Goal: Information Seeking & Learning: Learn about a topic

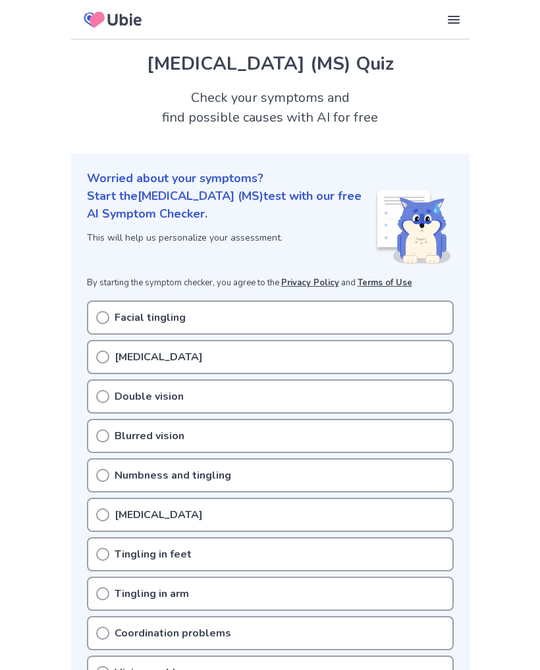
click at [100, 314] on icon at bounding box center [102, 317] width 13 height 13
click at [105, 311] on icon at bounding box center [102, 317] width 13 height 13
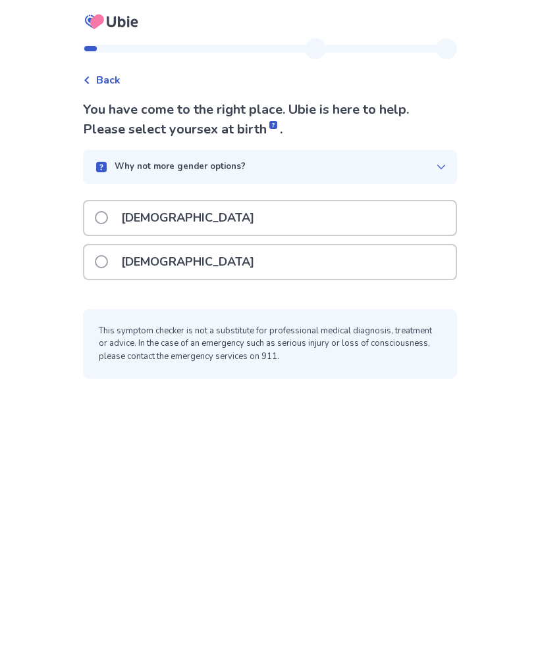
click at [108, 264] on span at bounding box center [101, 261] width 13 height 13
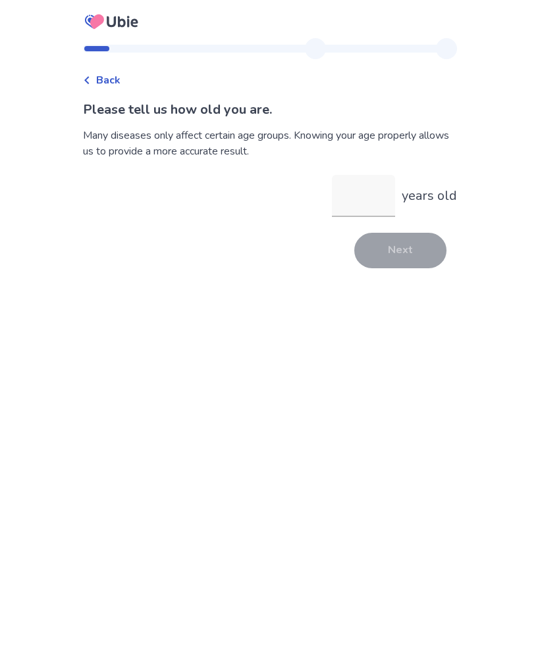
click at [345, 193] on input "years old" at bounding box center [363, 196] width 63 height 42
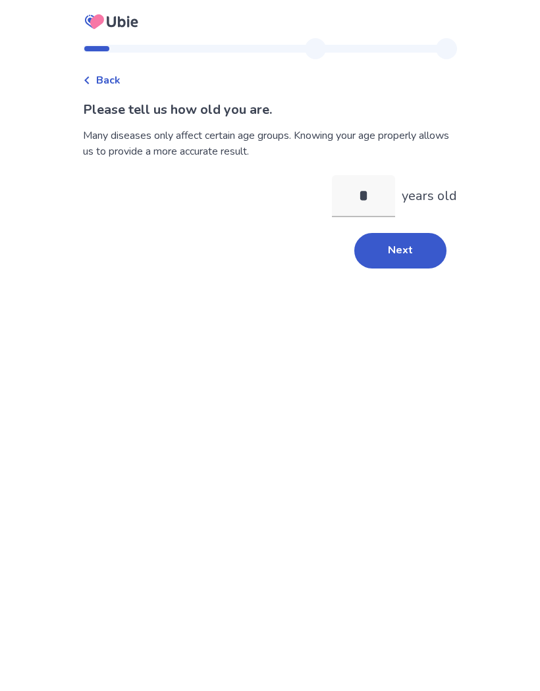
type input "**"
click at [379, 253] on button "Next" at bounding box center [400, 251] width 92 height 36
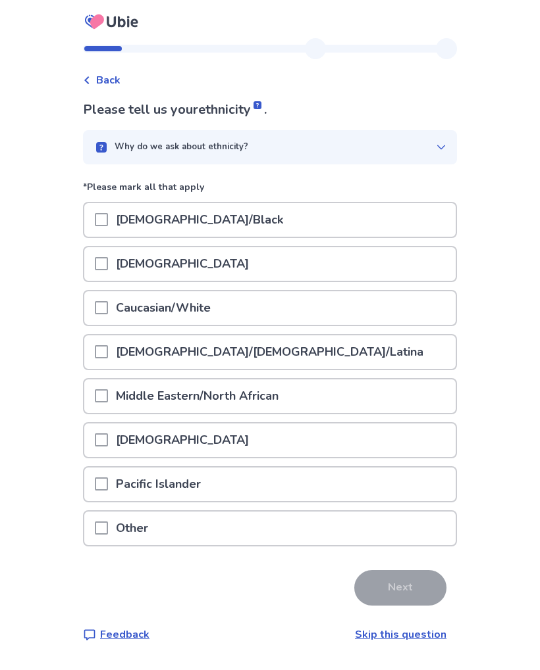
click at [108, 220] on span at bounding box center [101, 219] width 13 height 13
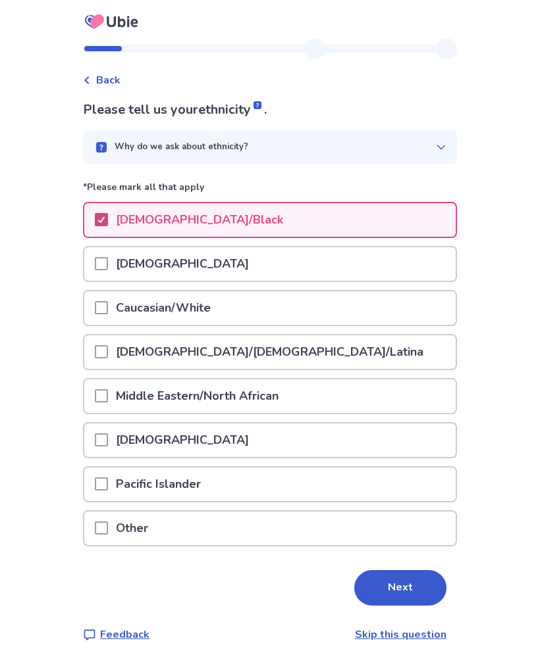
click at [361, 584] on button "Next" at bounding box center [400, 588] width 92 height 36
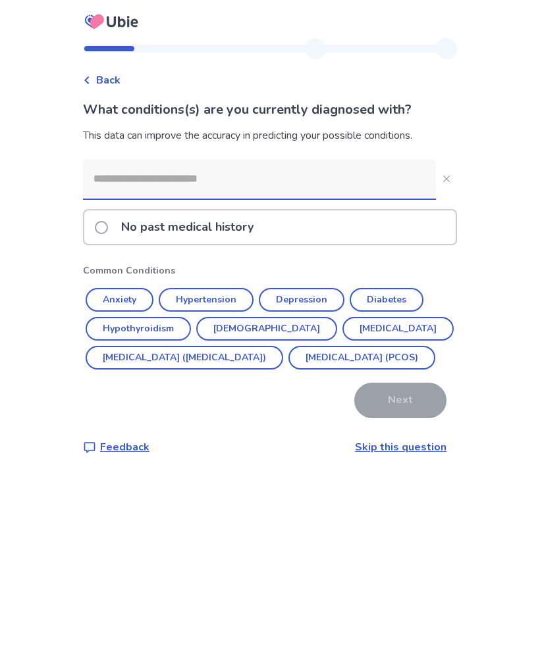
click at [121, 305] on button "Anxiety" at bounding box center [120, 300] width 68 height 24
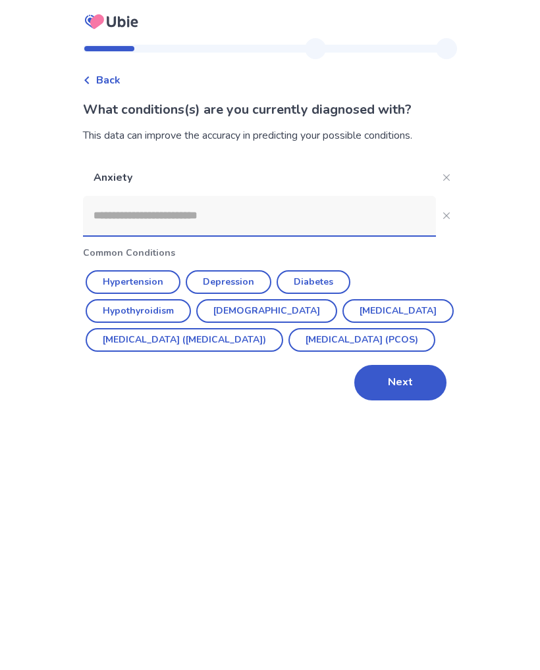
click at [140, 286] on button "Hypertension" at bounding box center [133, 282] width 95 height 24
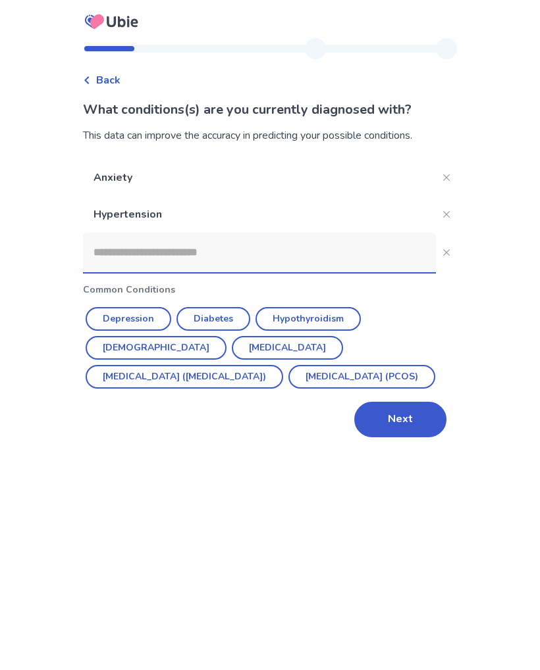
click at [128, 320] on button "Depression" at bounding box center [129, 319] width 86 height 24
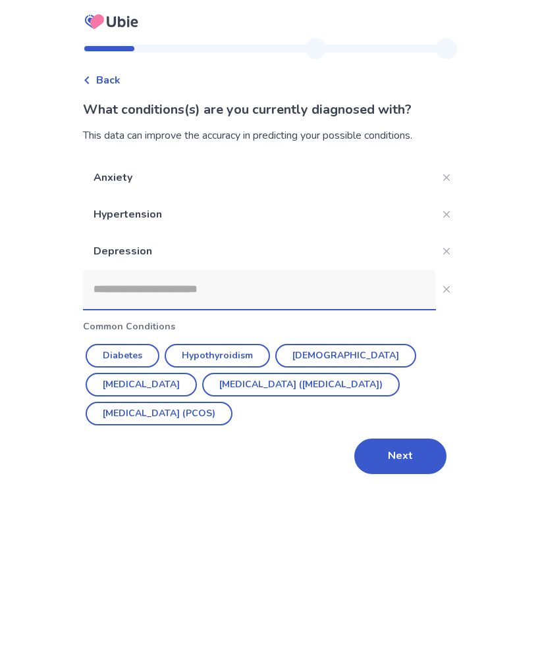
click at [130, 365] on button "Diabetes" at bounding box center [123, 356] width 74 height 24
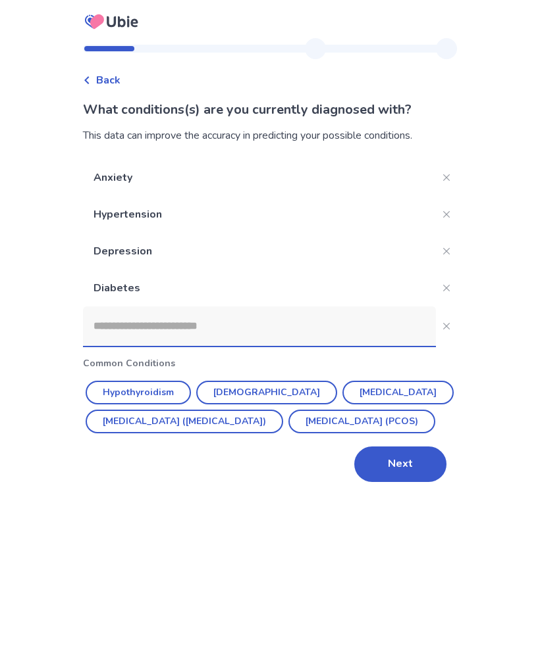
click at [143, 391] on button "Hypothyroidism" at bounding box center [138, 393] width 105 height 24
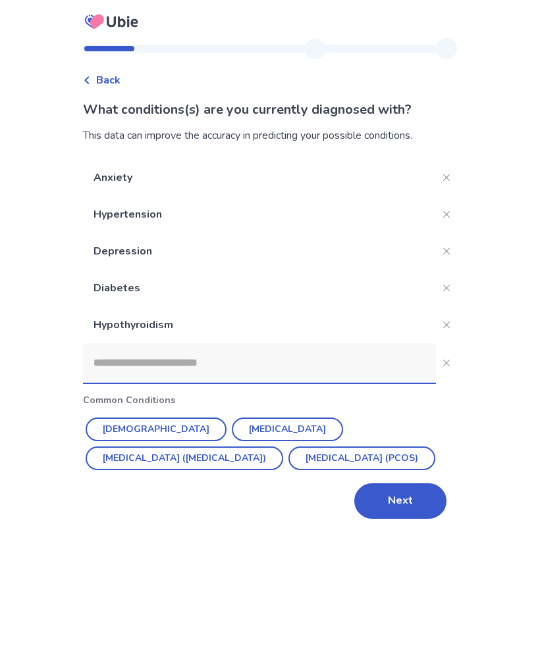
click at [116, 431] on button "[DEMOGRAPHIC_DATA]" at bounding box center [156, 430] width 141 height 24
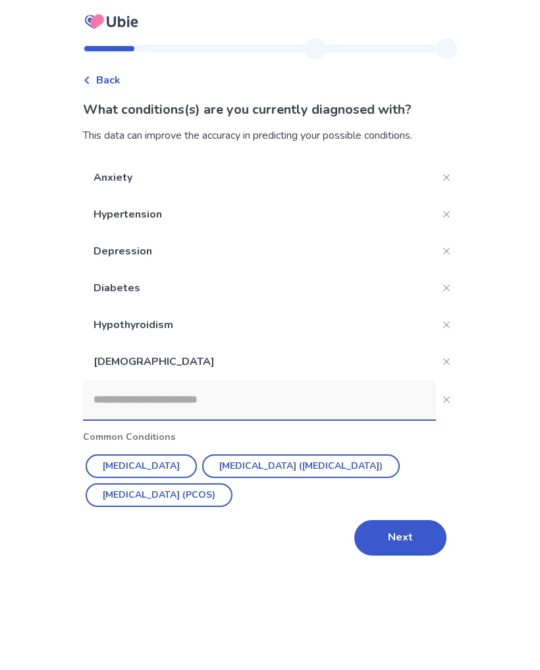
click at [224, 473] on button "[MEDICAL_DATA] ([MEDICAL_DATA])" at bounding box center [300, 467] width 197 height 24
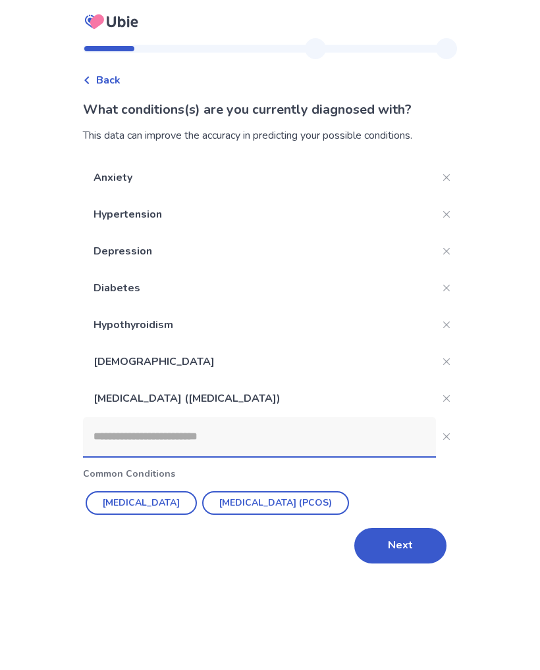
click at [336, 526] on div "Anxiety [MEDICAL_DATA] [MEDICAL_DATA] [MEDICAL_DATA] [MEDICAL_DATA] [MEDICAL_DA…" at bounding box center [270, 361] width 374 height 405
click at [274, 509] on button "[MEDICAL_DATA] (PCOS)" at bounding box center [275, 504] width 147 height 24
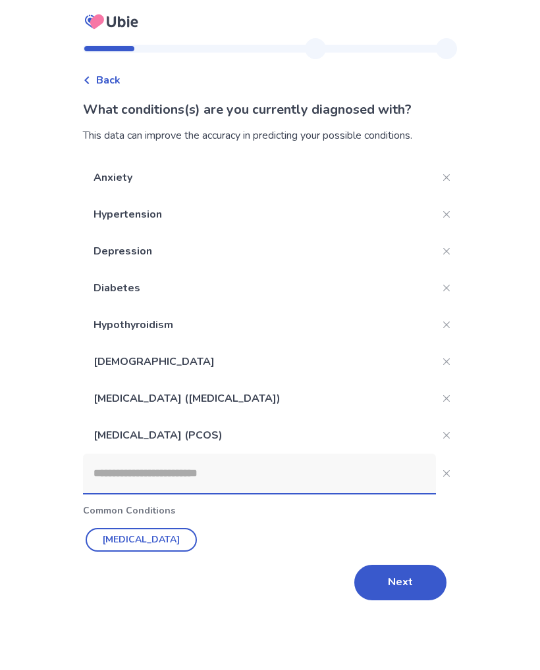
click at [370, 580] on button "Next" at bounding box center [400, 583] width 92 height 36
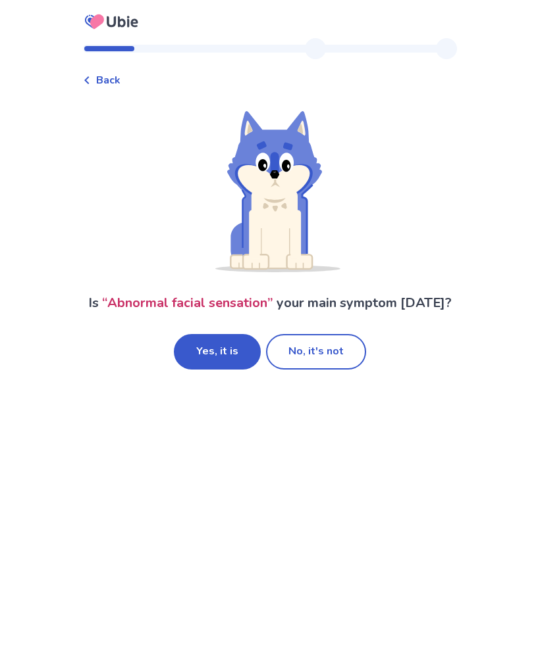
click at [34, 533] on div "Back Is “ Abnormal facial sensation ” your main symptom [DATE]? Yes, it is No, …" at bounding box center [270, 335] width 540 height 670
click at [302, 342] on button "No, it's not" at bounding box center [316, 352] width 100 height 36
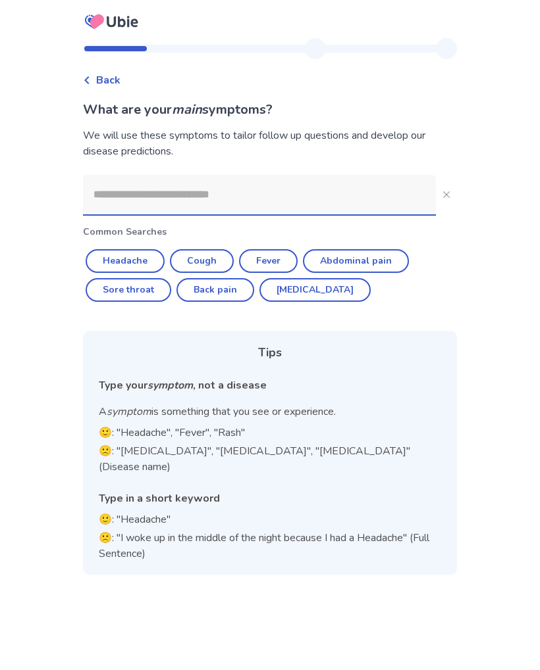
click at [149, 293] on button "Sore throat" at bounding box center [129, 290] width 86 height 24
type input "**********"
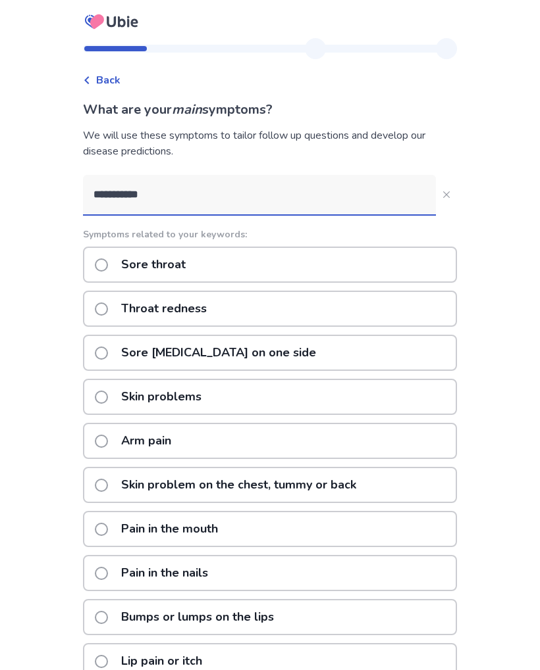
click at [105, 395] on span at bounding box center [101, 397] width 13 height 13
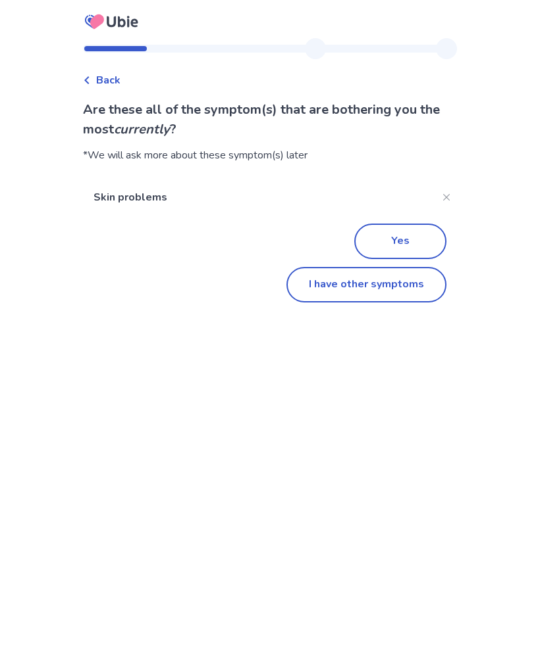
click at [328, 291] on button "I have other symptoms" at bounding box center [366, 285] width 160 height 36
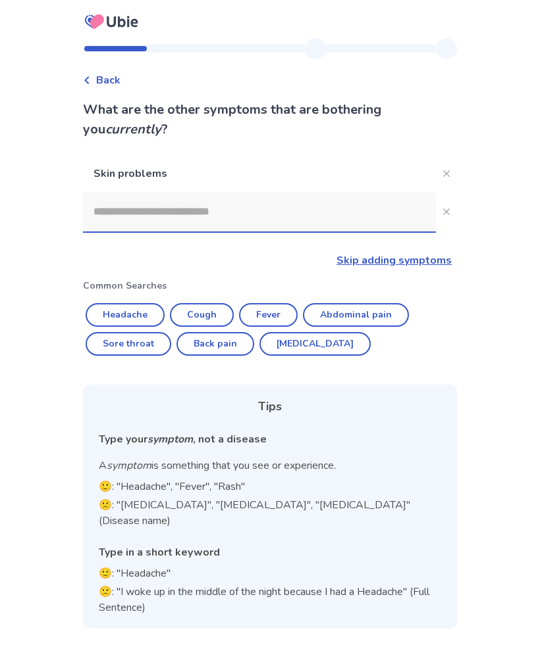
click at [118, 315] on button "Headache" at bounding box center [125, 315] width 79 height 24
type input "********"
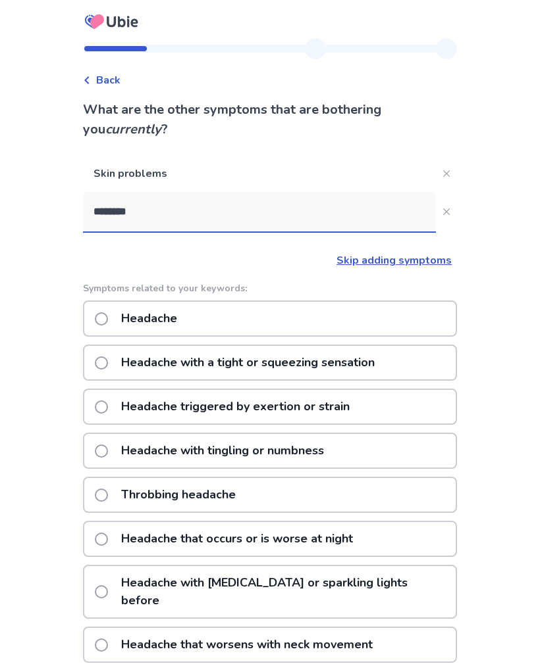
click at [105, 449] on span at bounding box center [101, 451] width 13 height 13
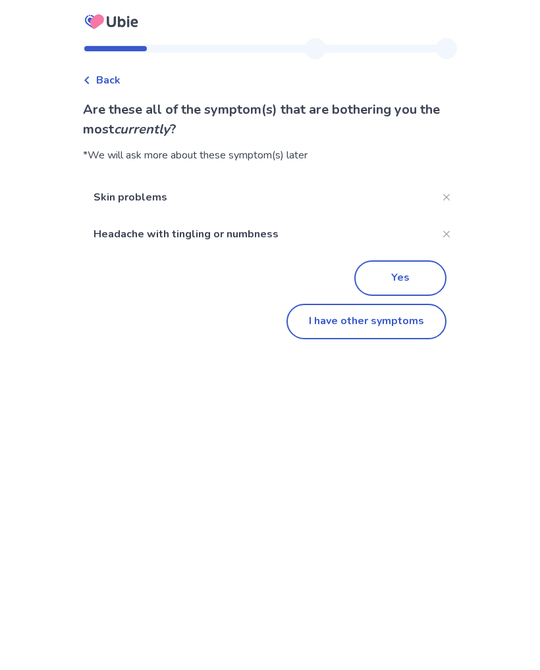
click at [323, 328] on button "I have other symptoms" at bounding box center [366, 322] width 160 height 36
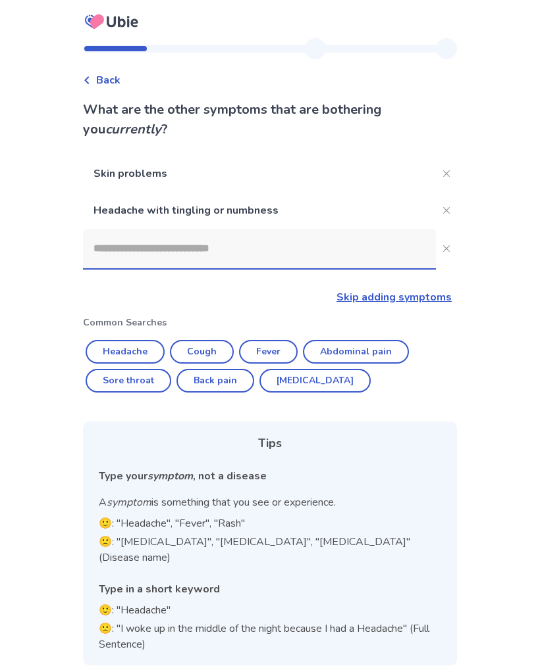
click at [125, 240] on input at bounding box center [259, 248] width 353 height 39
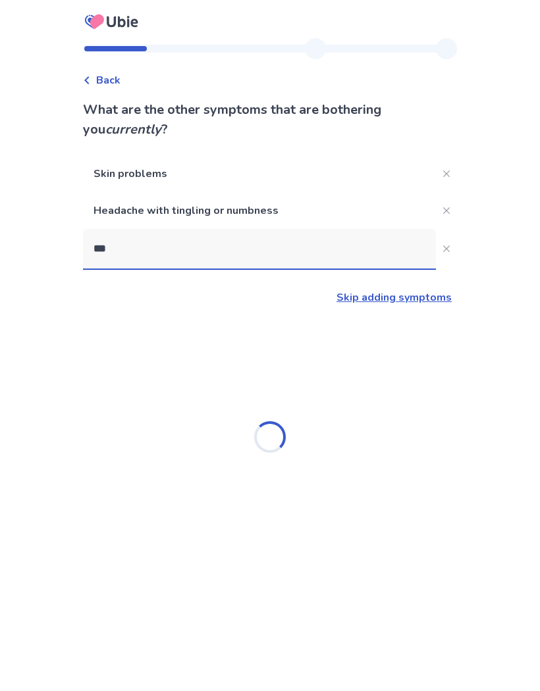
type input "****"
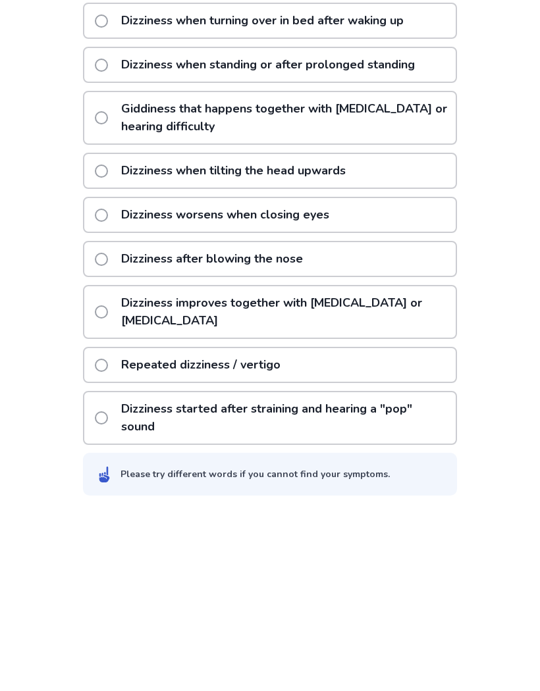
scroll to position [199, 0]
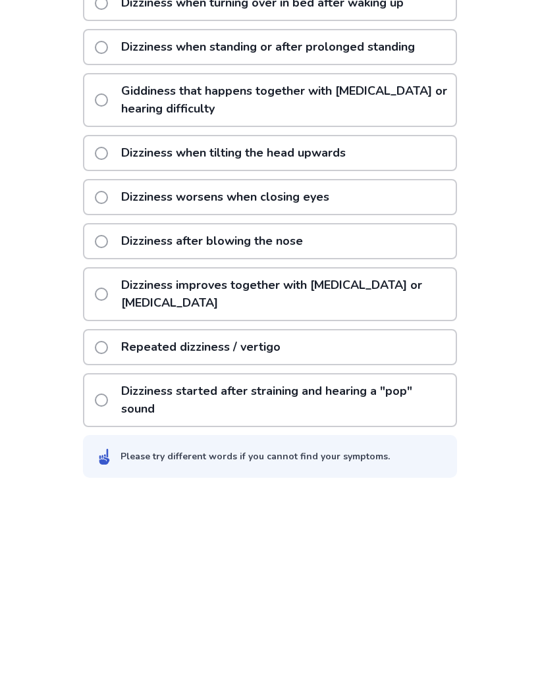
click at [108, 538] on span at bounding box center [101, 544] width 13 height 13
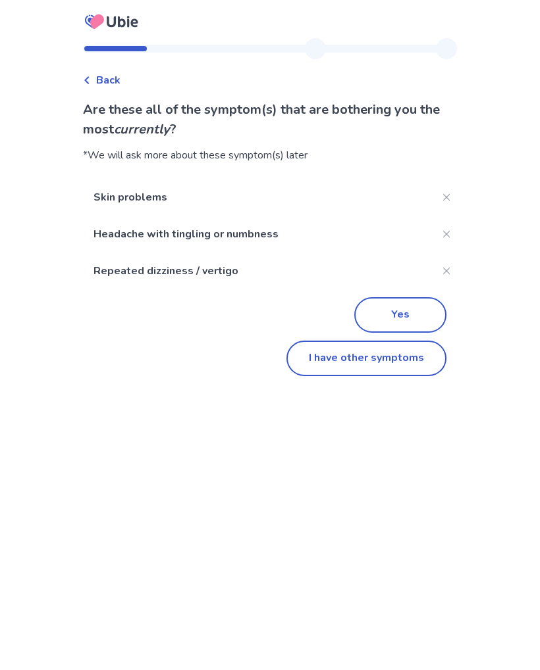
click at [335, 362] on button "I have other symptoms" at bounding box center [366, 359] width 160 height 36
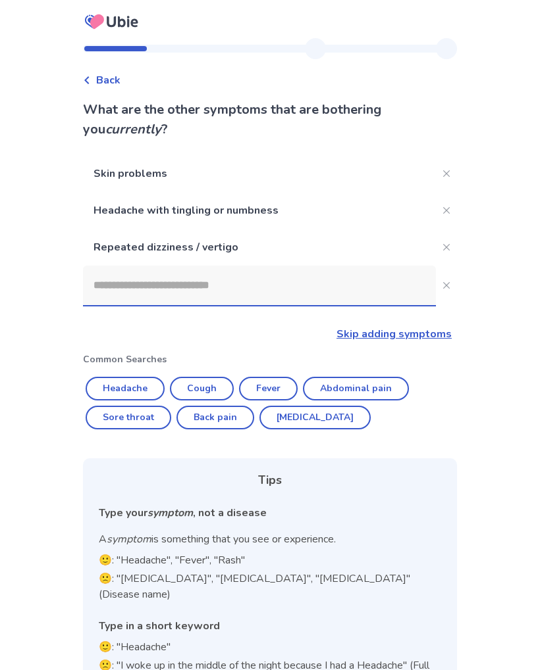
scroll to position [32, 0]
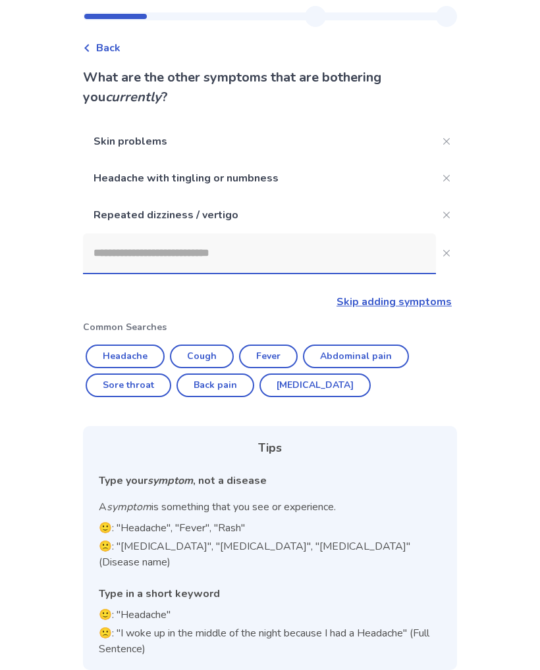
click at [114, 249] on input at bounding box center [259, 253] width 353 height 39
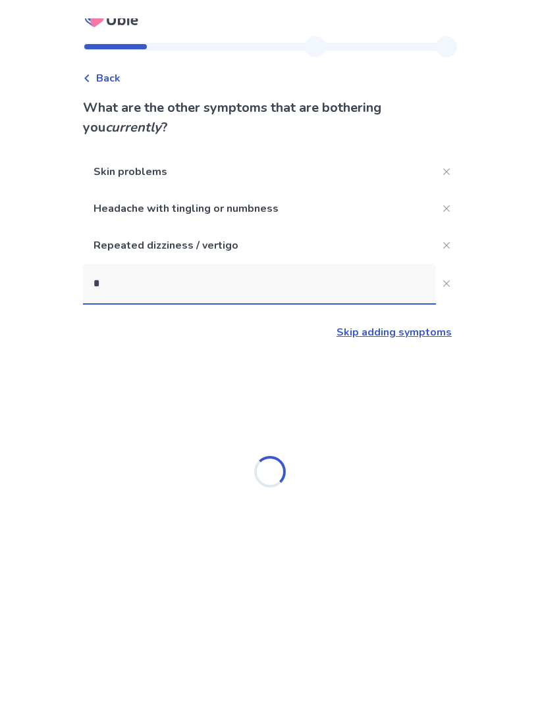
scroll to position [0, 0]
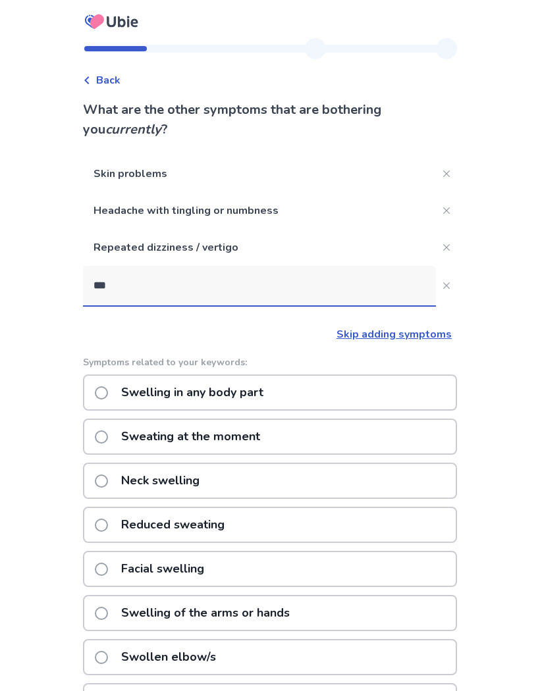
type input "****"
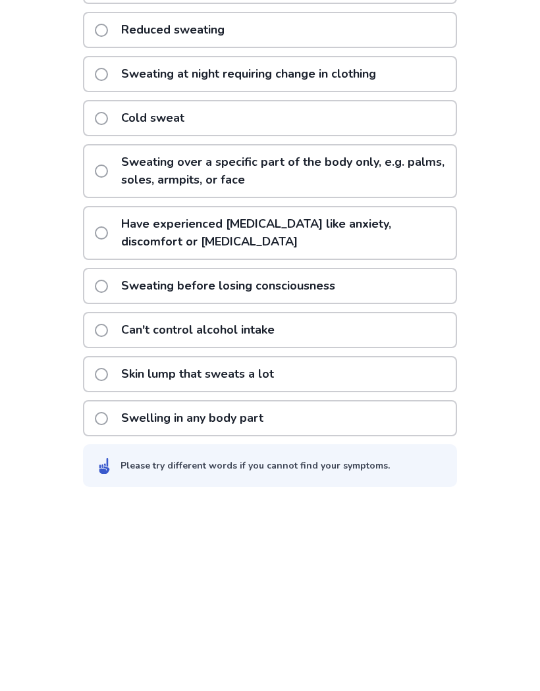
scroll to position [218, 0]
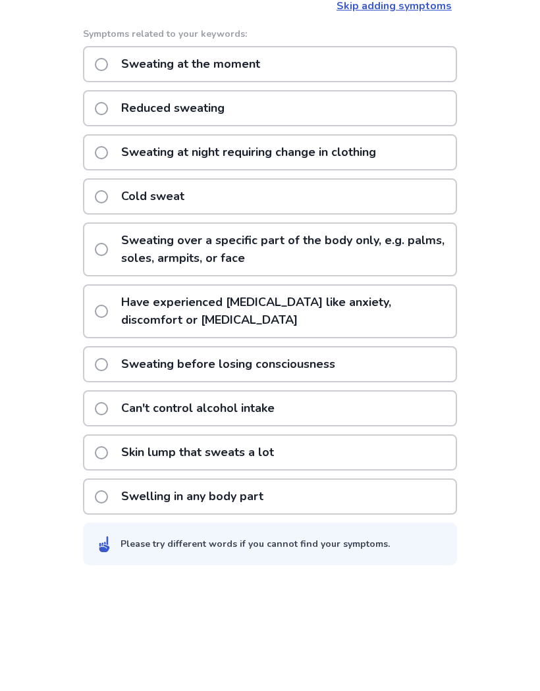
click at [95, 156] on div "Sweating at the moment" at bounding box center [270, 174] width 374 height 36
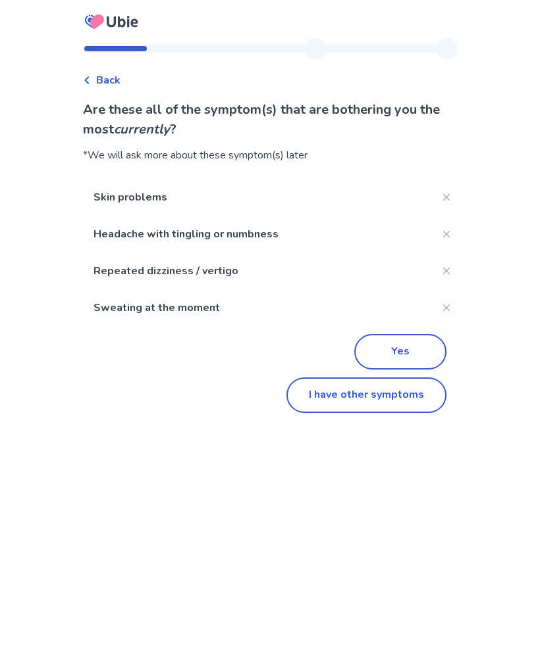
click at [320, 411] on button "I have other symptoms" at bounding box center [366, 396] width 160 height 36
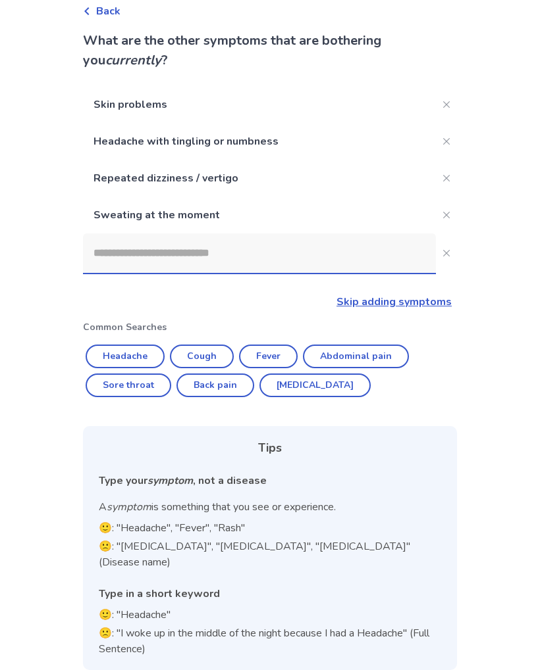
click at [109, 253] on input at bounding box center [259, 253] width 353 height 39
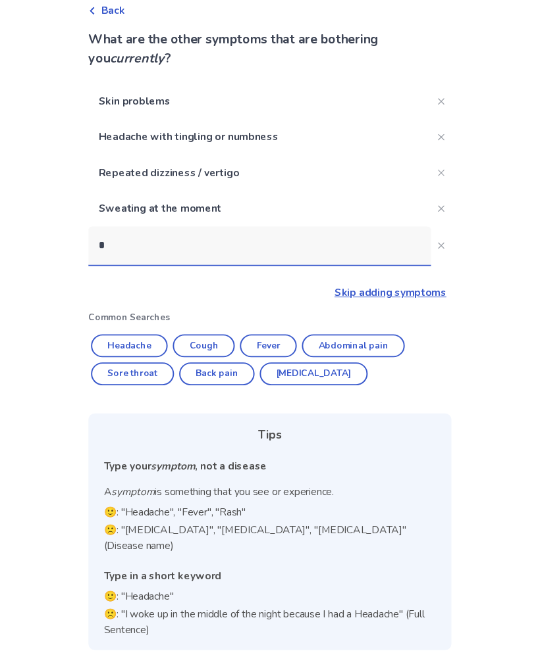
scroll to position [0, 0]
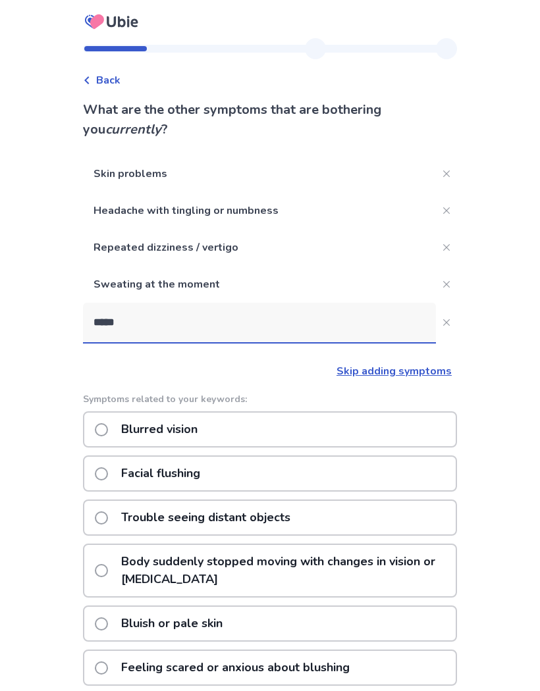
type input "******"
click at [106, 430] on span at bounding box center [101, 429] width 13 height 13
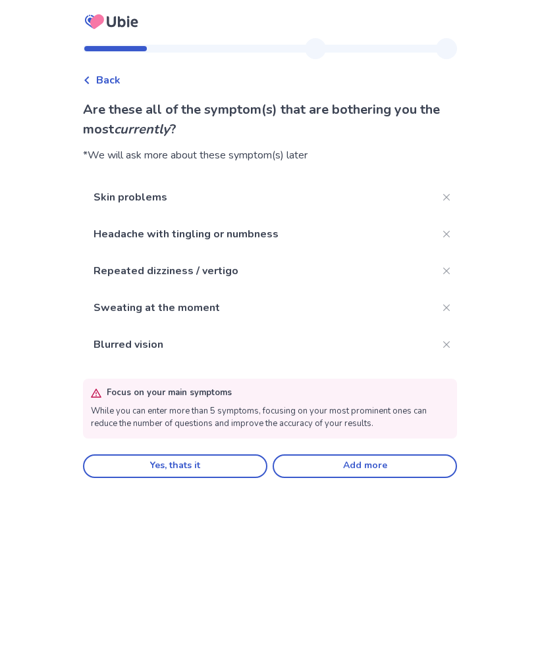
click at [316, 471] on button "Add more" at bounding box center [364, 467] width 184 height 24
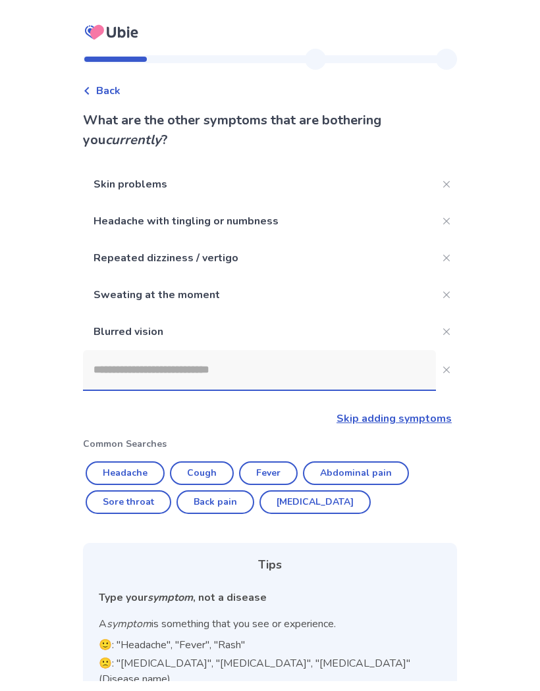
scroll to position [1, 0]
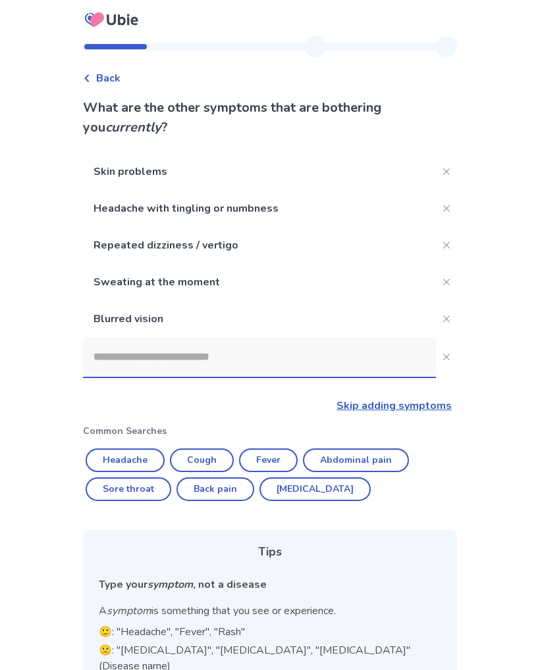
click at [109, 365] on input at bounding box center [259, 357] width 353 height 39
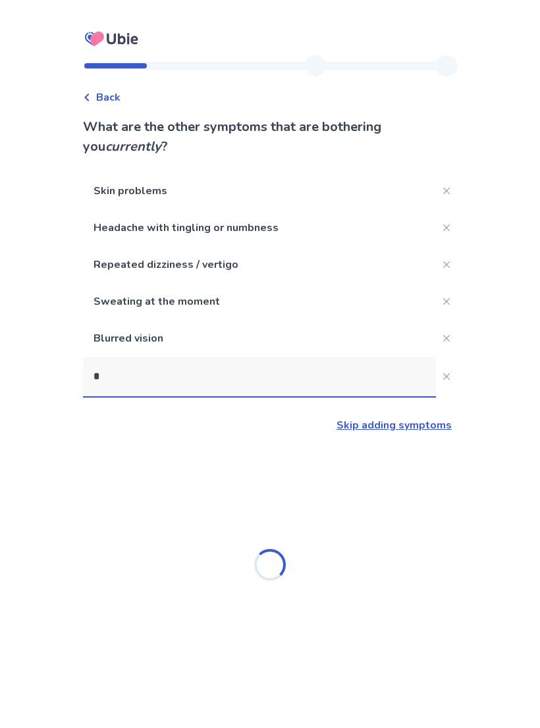
scroll to position [0, 0]
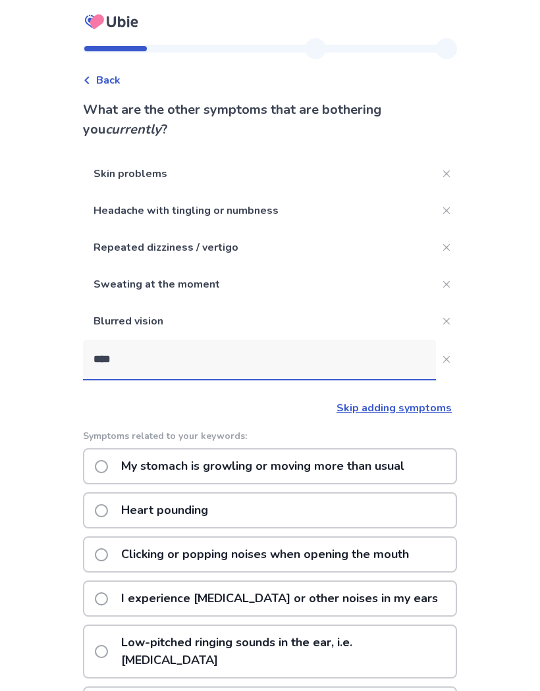
type input "*****"
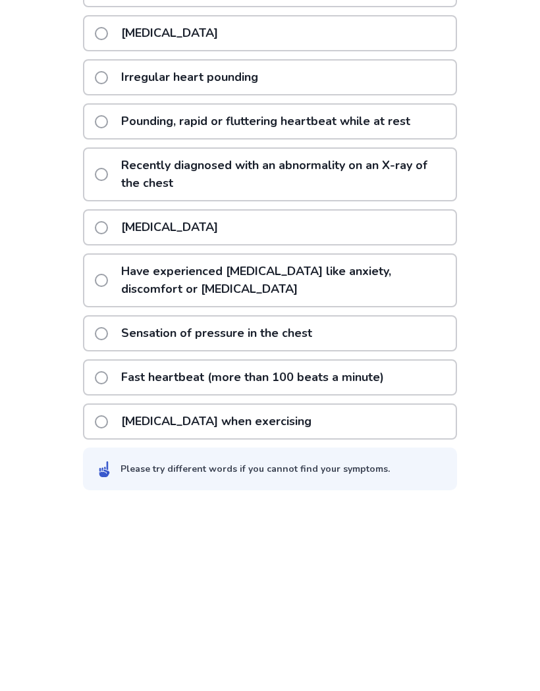
scroll to position [292, 0]
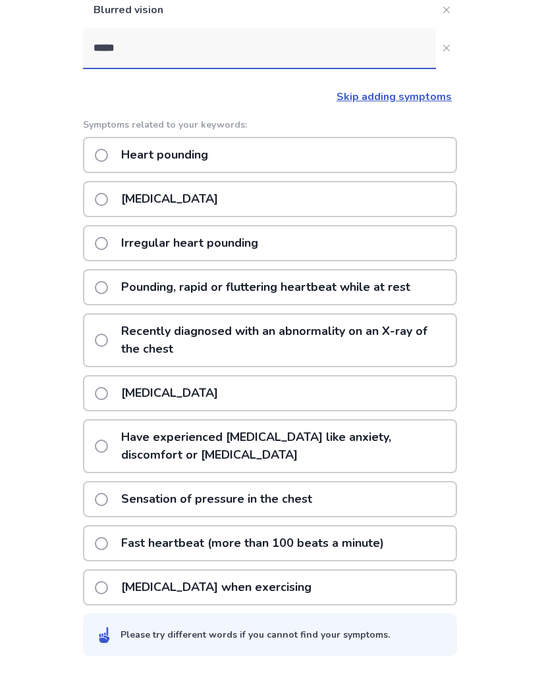
click at [103, 157] on label "Heart pounding" at bounding box center [155, 174] width 121 height 34
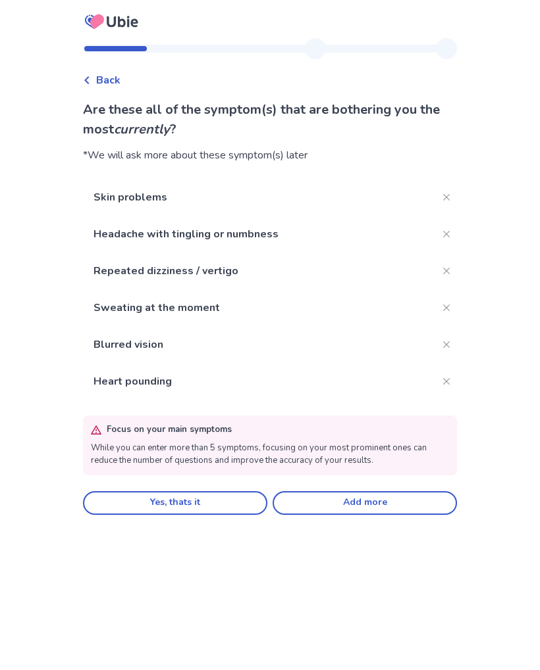
click at [194, 496] on button "Yes, thats it" at bounding box center [175, 504] width 184 height 24
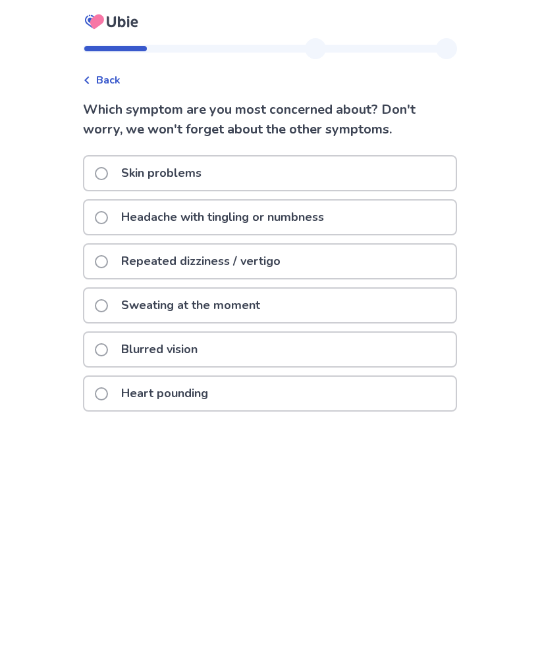
click at [106, 395] on span at bounding box center [101, 394] width 13 height 13
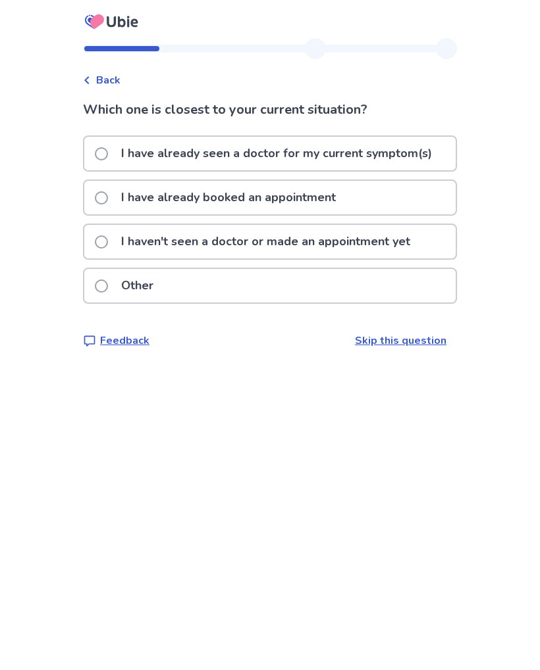
click at [108, 153] on span at bounding box center [101, 153] width 13 height 13
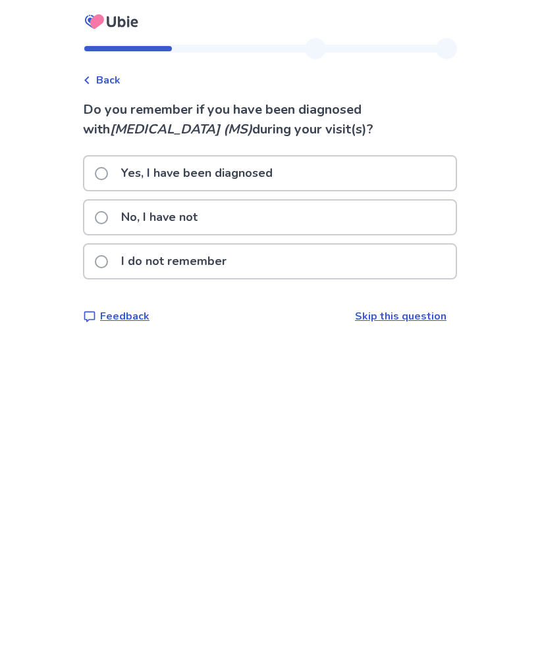
click at [105, 218] on span at bounding box center [101, 217] width 13 height 13
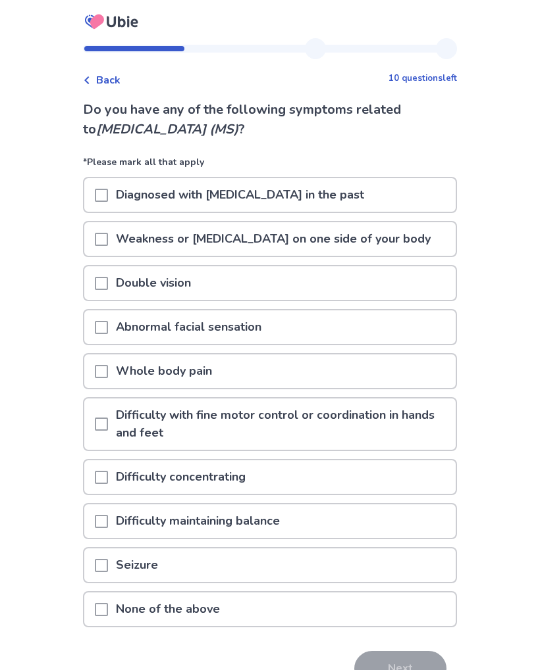
click at [106, 281] on span at bounding box center [101, 283] width 13 height 13
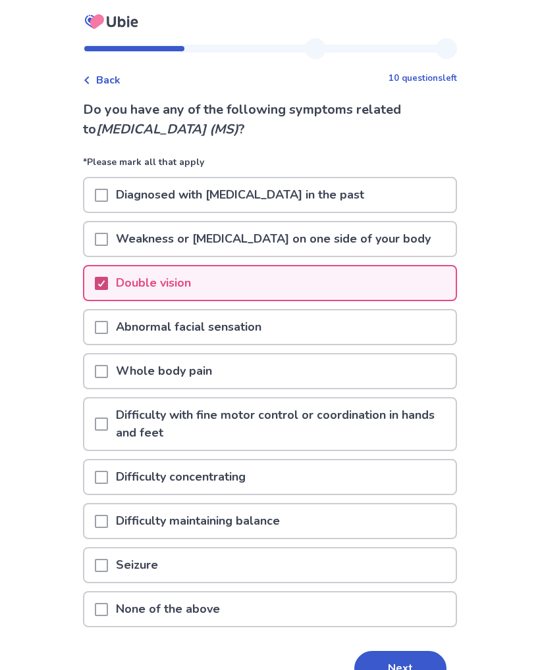
click at [107, 330] on span at bounding box center [101, 327] width 13 height 13
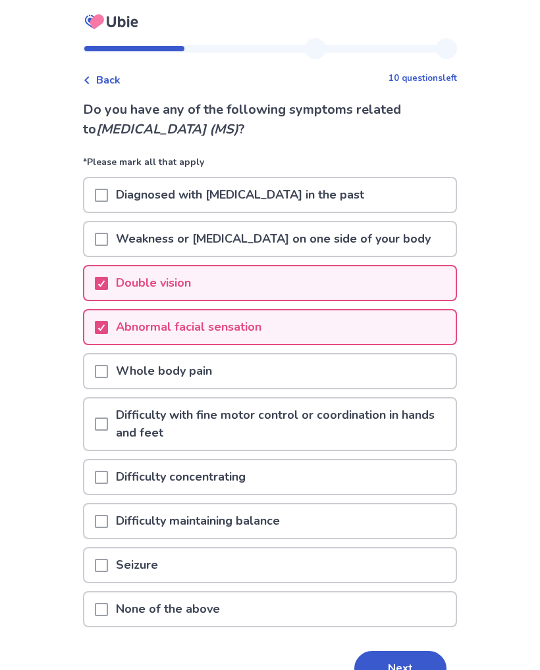
click at [107, 379] on div at bounding box center [101, 372] width 13 height 34
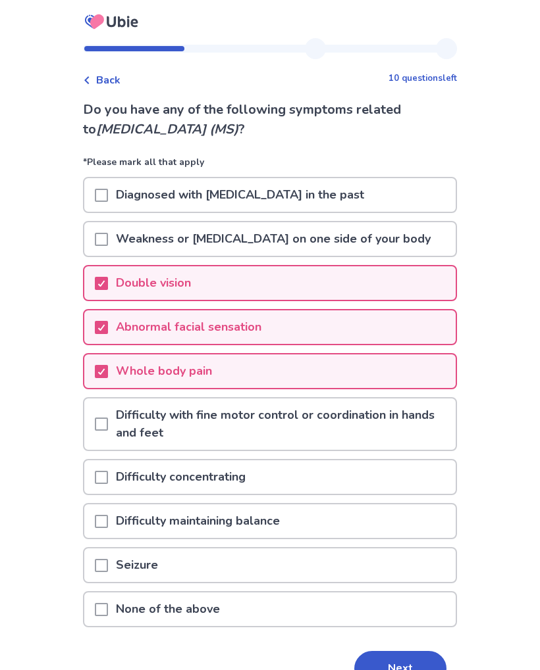
click at [105, 424] on span at bounding box center [101, 424] width 13 height 13
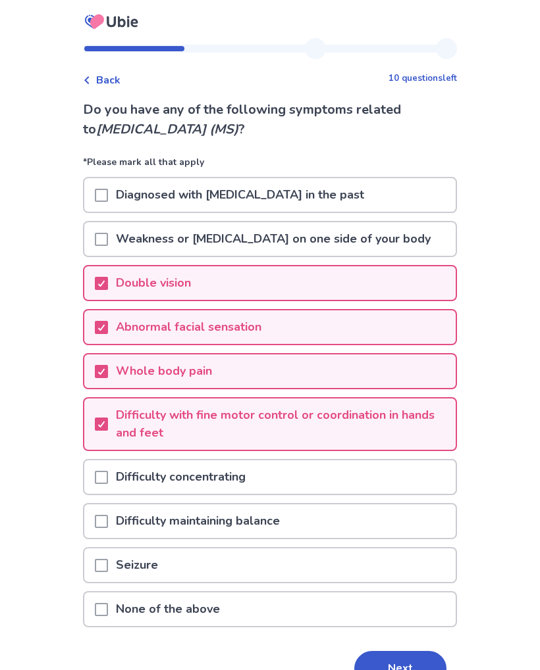
click at [105, 474] on span at bounding box center [101, 477] width 13 height 13
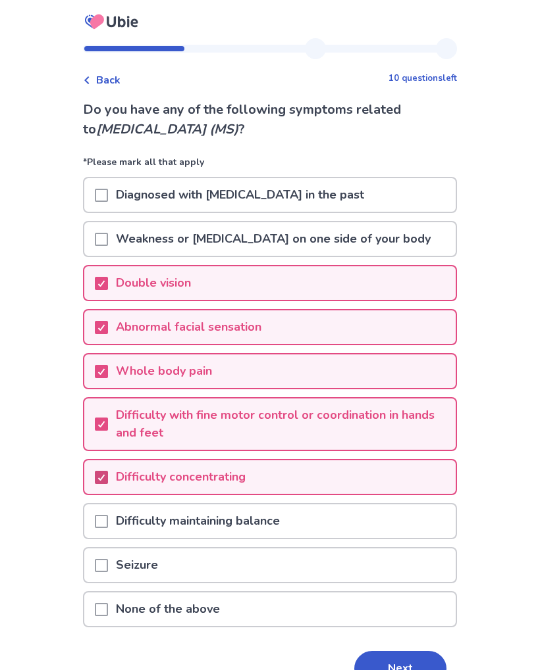
click at [106, 517] on span at bounding box center [101, 521] width 13 height 13
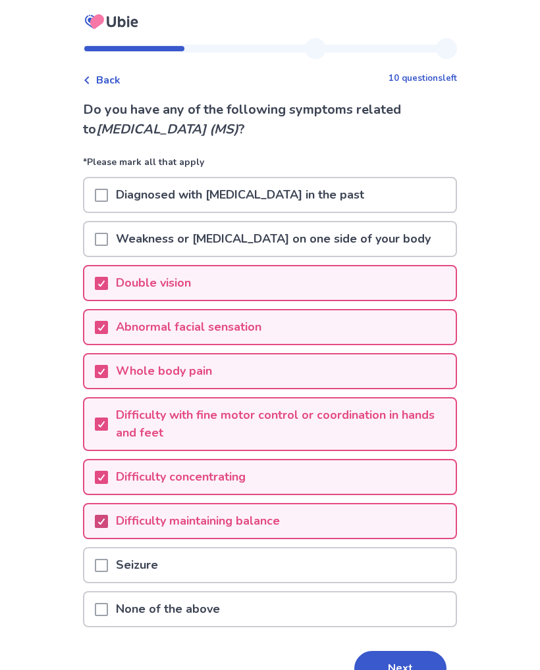
click at [390, 661] on button "Next" at bounding box center [400, 669] width 92 height 36
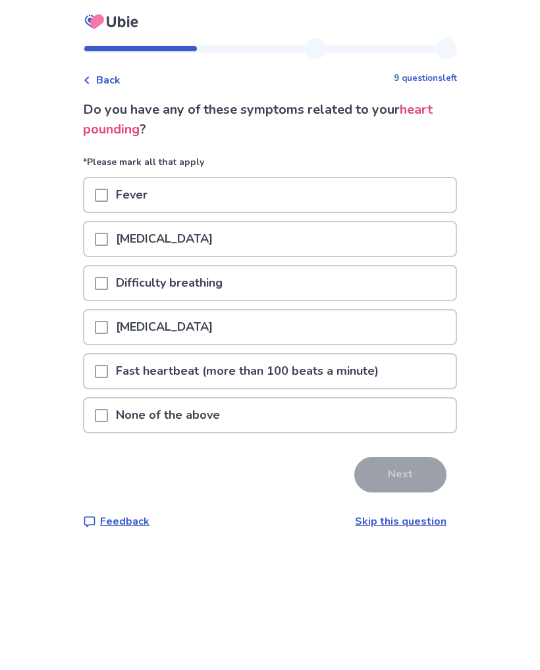
click at [107, 238] on span at bounding box center [101, 239] width 13 height 13
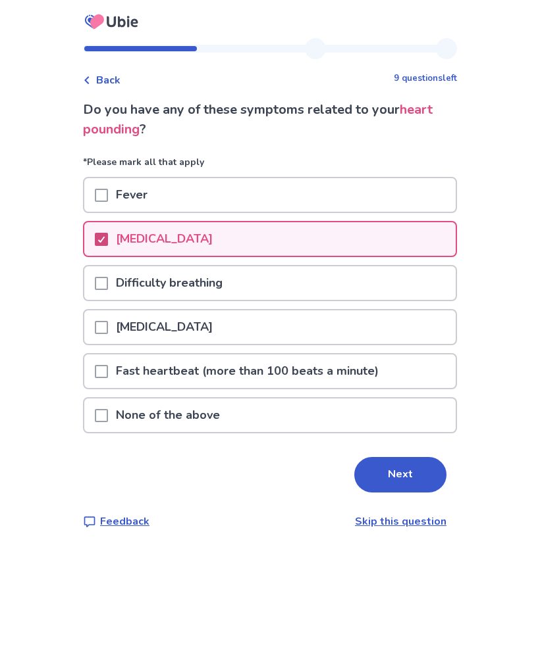
click at [106, 280] on span at bounding box center [101, 283] width 13 height 13
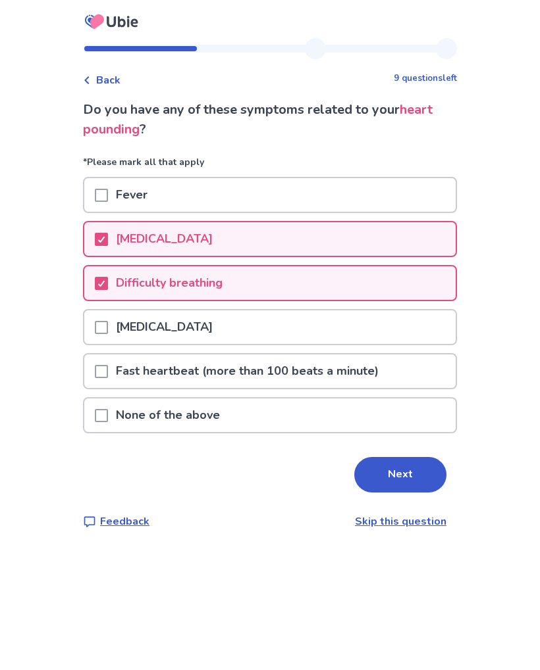
click at [107, 328] on span at bounding box center [101, 327] width 13 height 13
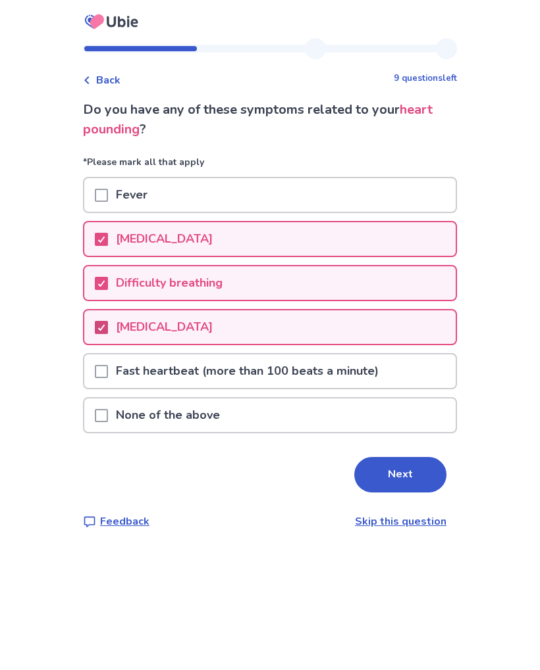
click at [105, 330] on icon at bounding box center [101, 327] width 8 height 7
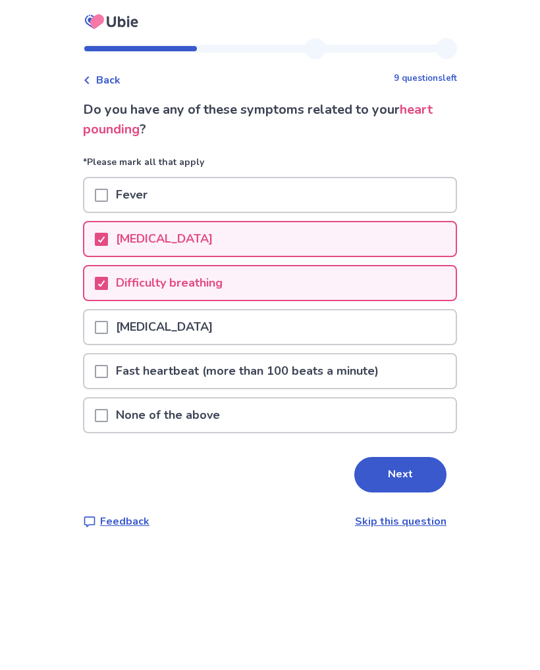
click at [108, 367] on span at bounding box center [101, 371] width 13 height 13
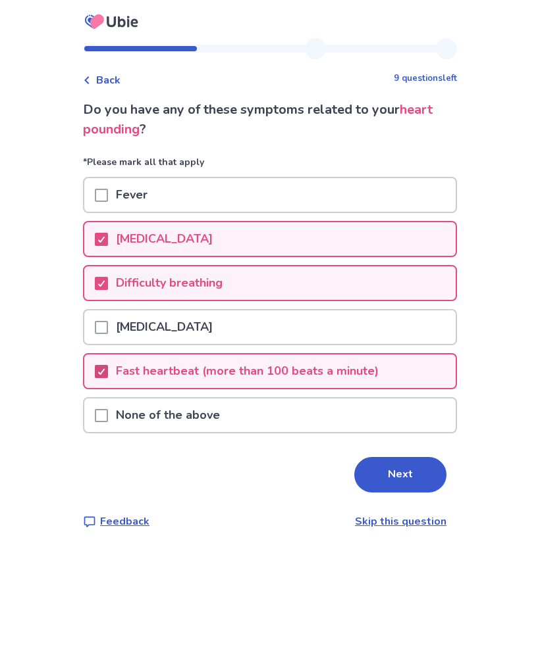
click at [374, 476] on button "Next" at bounding box center [400, 475] width 92 height 36
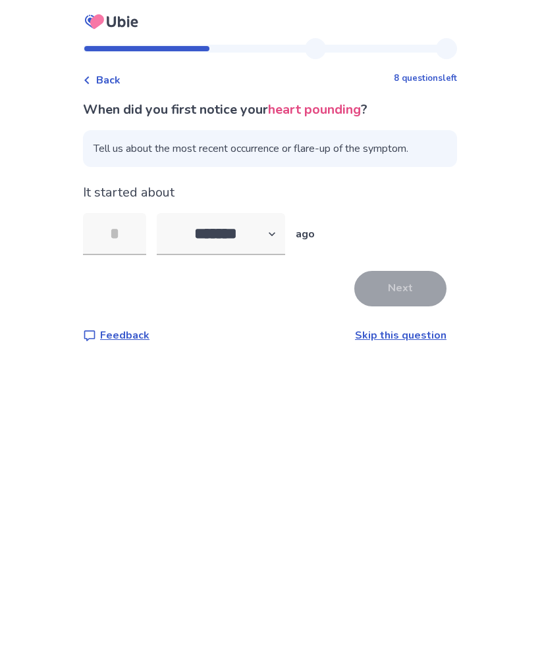
click at [116, 231] on input "tel" at bounding box center [114, 234] width 63 height 42
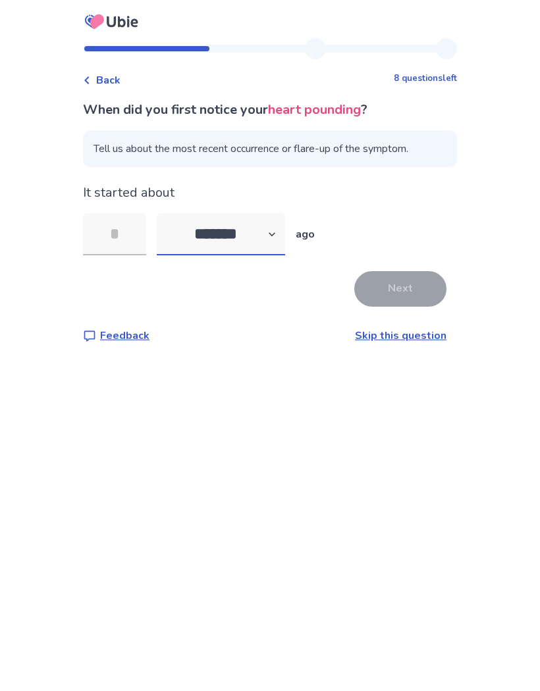
click at [284, 230] on select "******* ****** ******* ******** *******" at bounding box center [221, 234] width 128 height 42
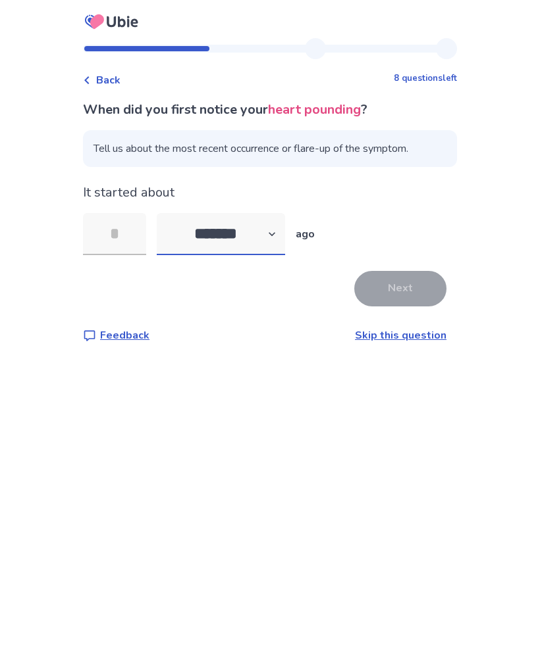
select select "*"
click at [114, 230] on input "tel" at bounding box center [114, 234] width 63 height 42
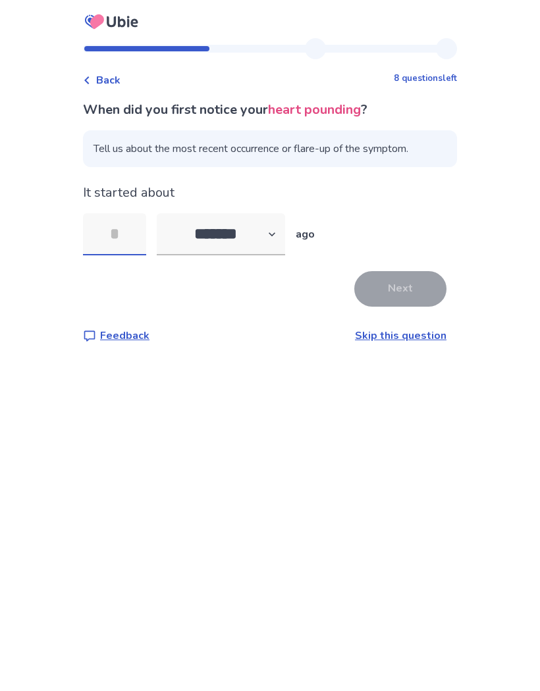
type input "*"
click at [362, 283] on button "Next" at bounding box center [400, 289] width 92 height 36
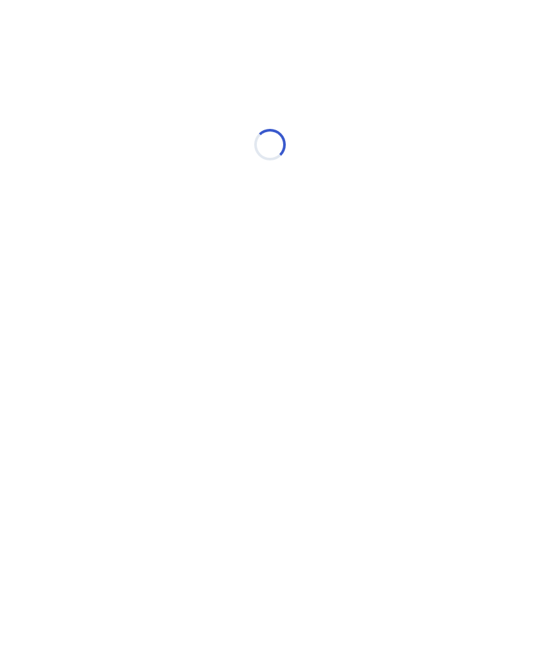
select select "*"
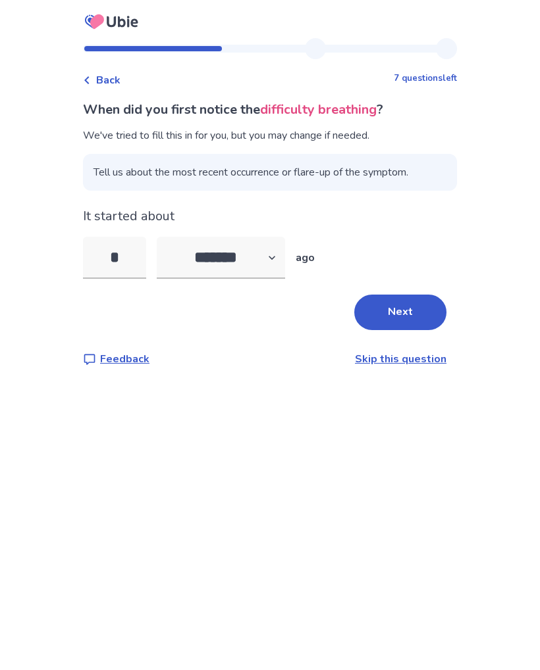
click at [374, 310] on button "Next" at bounding box center [400, 313] width 92 height 36
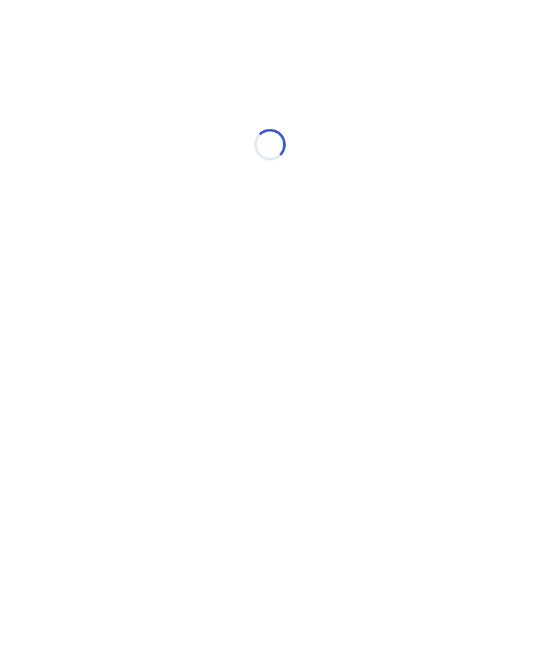
select select "*"
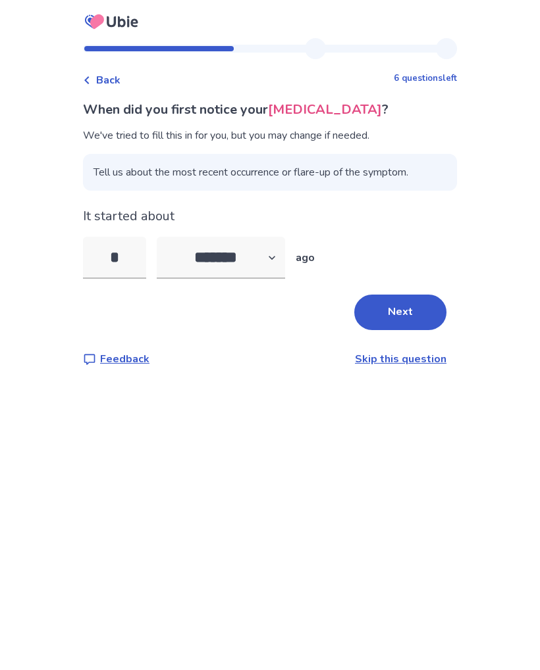
click at [400, 306] on button "Next" at bounding box center [400, 313] width 92 height 36
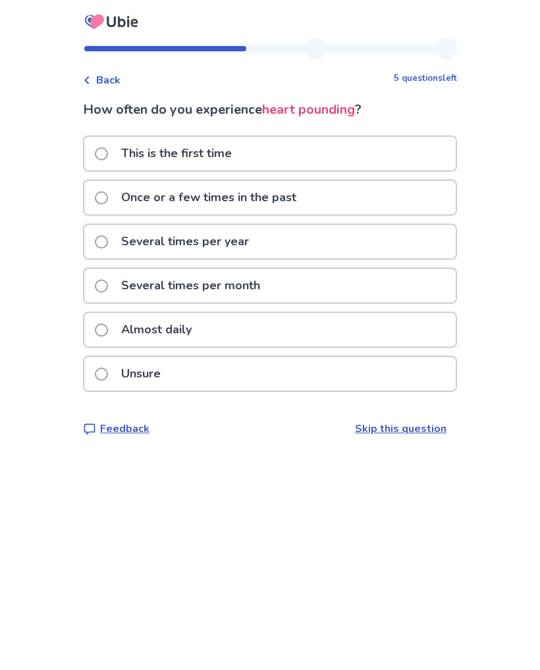
click at [97, 324] on div "Almost daily" at bounding box center [269, 330] width 371 height 34
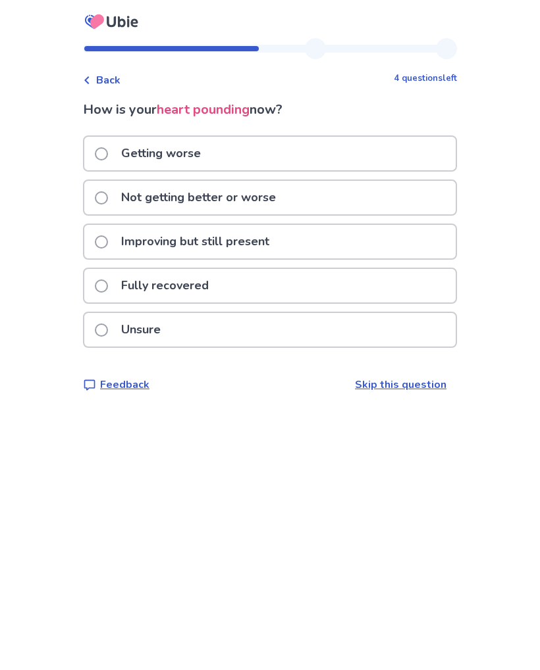
click at [86, 79] on div "Back 4 questions left How is your heart pounding now? Getting worse Not getting…" at bounding box center [269, 226] width 395 height 376
click at [107, 75] on span "Back" at bounding box center [108, 80] width 24 height 16
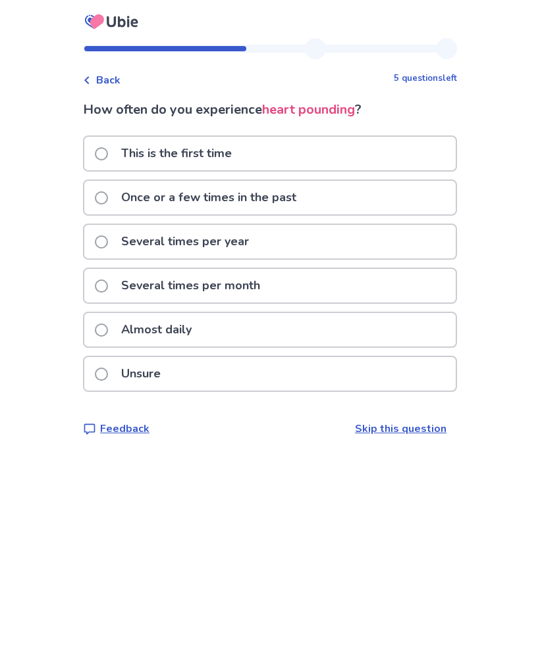
click at [108, 151] on span at bounding box center [101, 153] width 13 height 13
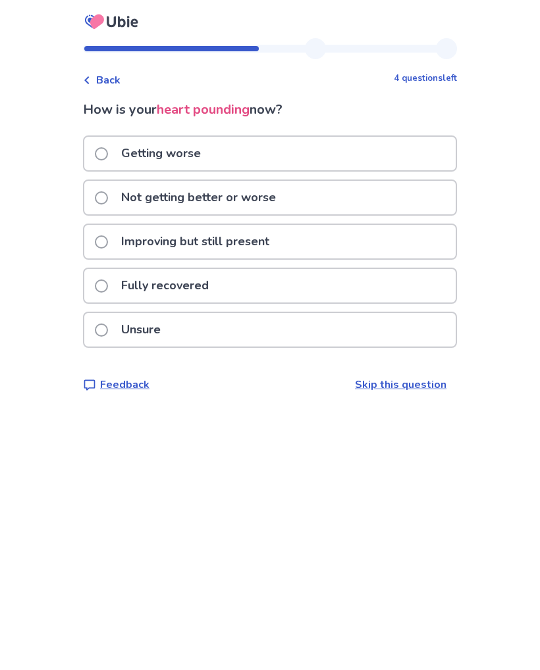
click at [105, 234] on label "Improving but still present" at bounding box center [186, 242] width 182 height 34
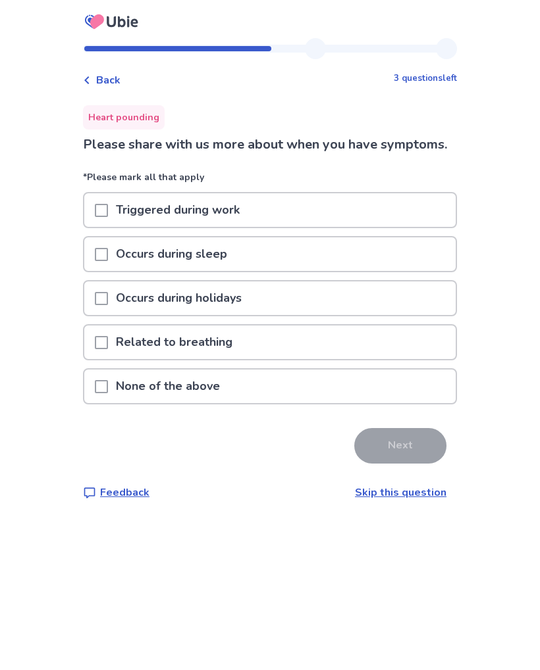
click at [108, 393] on span at bounding box center [101, 386] width 13 height 13
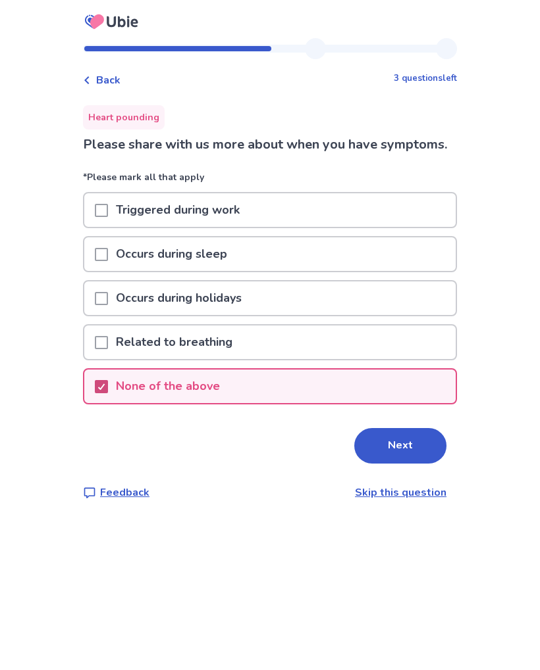
click at [384, 464] on button "Next" at bounding box center [400, 446] width 92 height 36
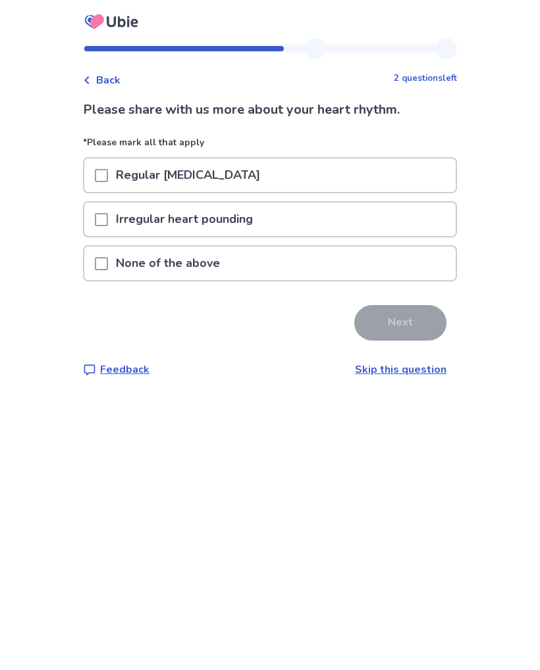
click at [108, 172] on span at bounding box center [101, 175] width 13 height 13
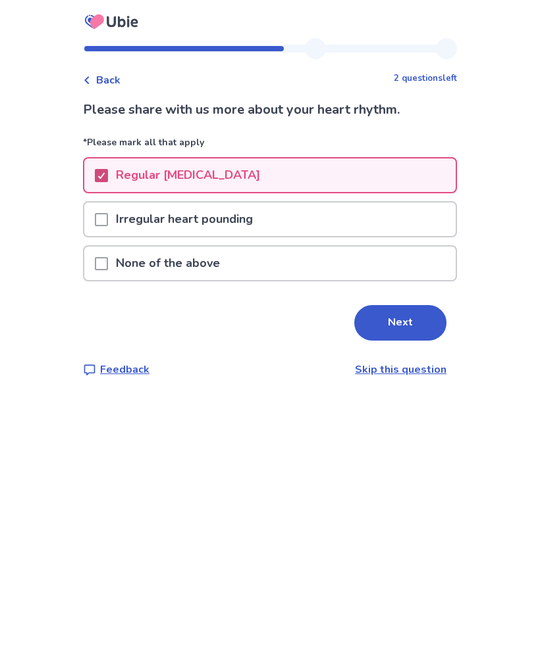
click at [378, 328] on button "Next" at bounding box center [400, 323] width 92 height 36
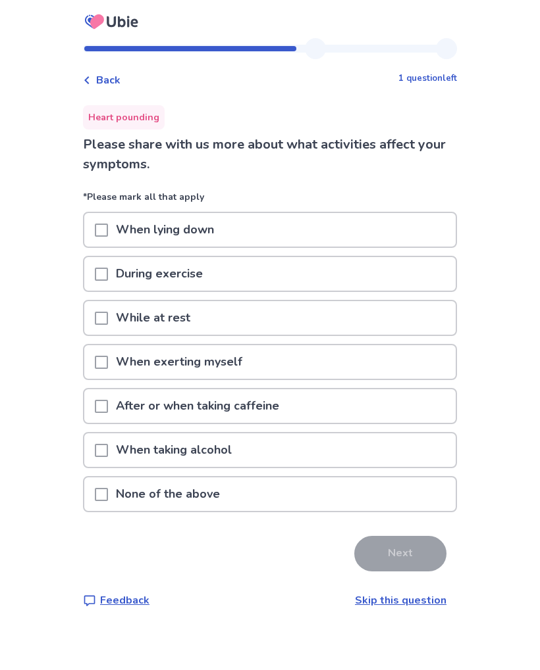
click at [108, 275] on span at bounding box center [101, 274] width 13 height 13
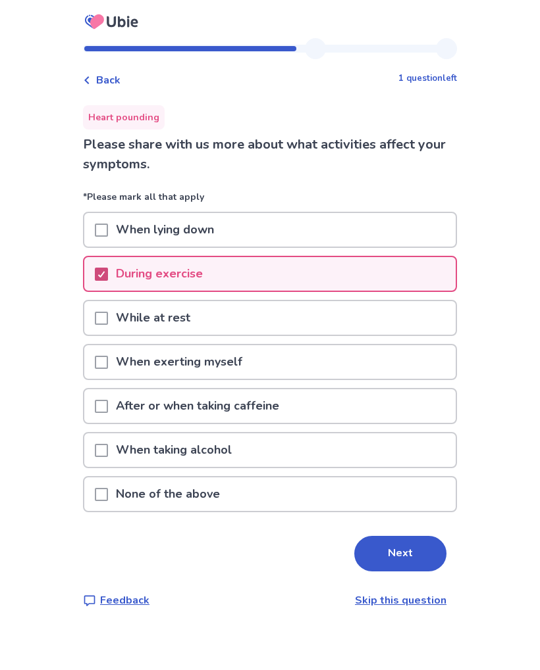
click at [105, 323] on span at bounding box center [101, 318] width 13 height 13
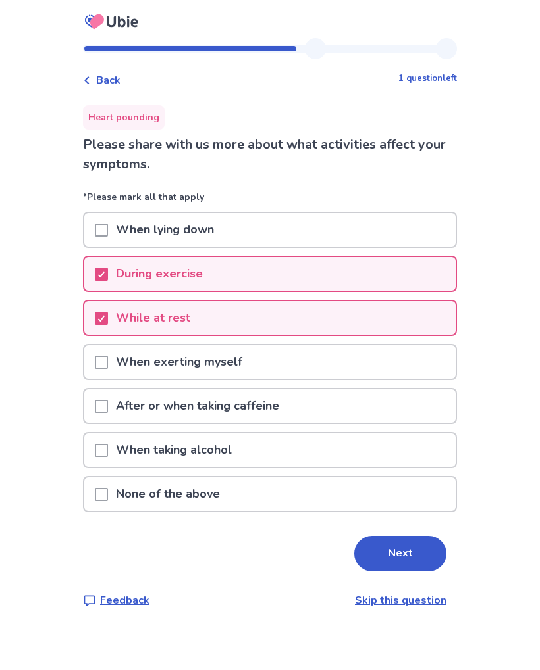
click at [103, 363] on span at bounding box center [101, 362] width 13 height 13
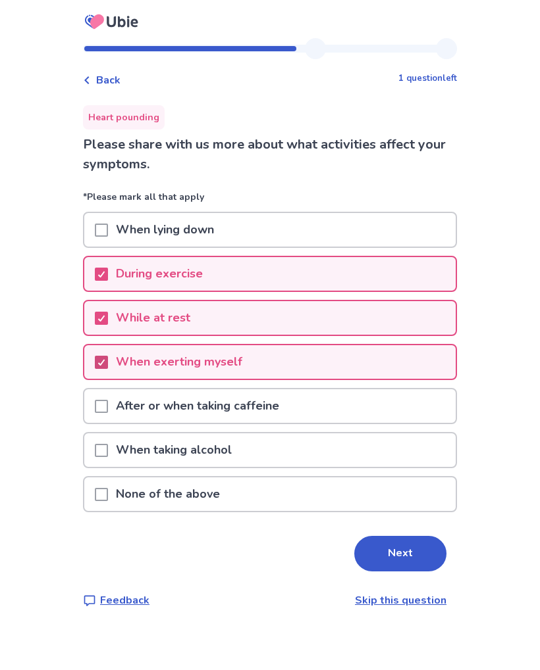
click at [105, 225] on span at bounding box center [101, 230] width 13 height 13
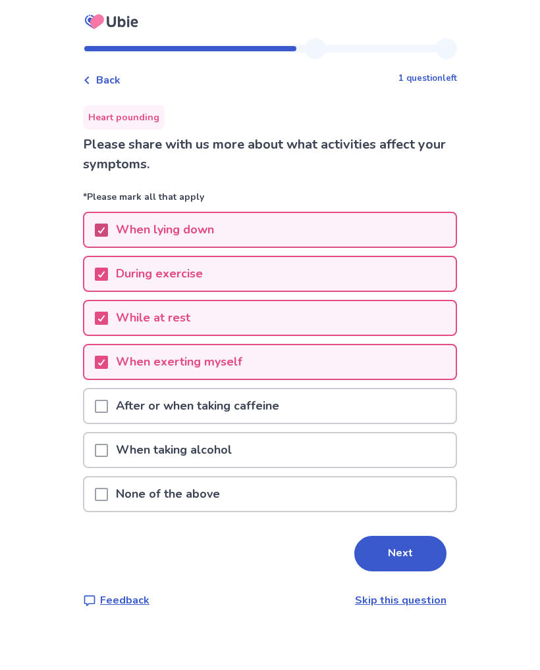
click at [383, 554] on button "Next" at bounding box center [400, 554] width 92 height 36
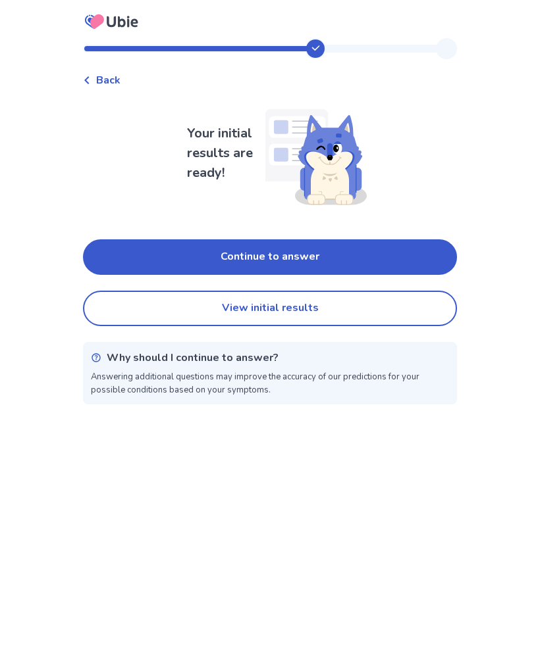
click at [198, 263] on button "Continue to answer" at bounding box center [270, 258] width 374 height 36
click at [203, 306] on button "View initial results" at bounding box center [270, 309] width 374 height 36
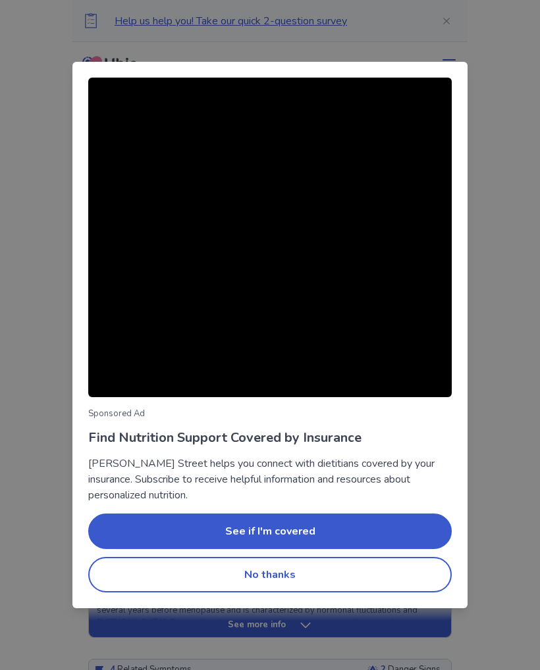
click at [230, 578] on button "No thanks" at bounding box center [269, 575] width 363 height 36
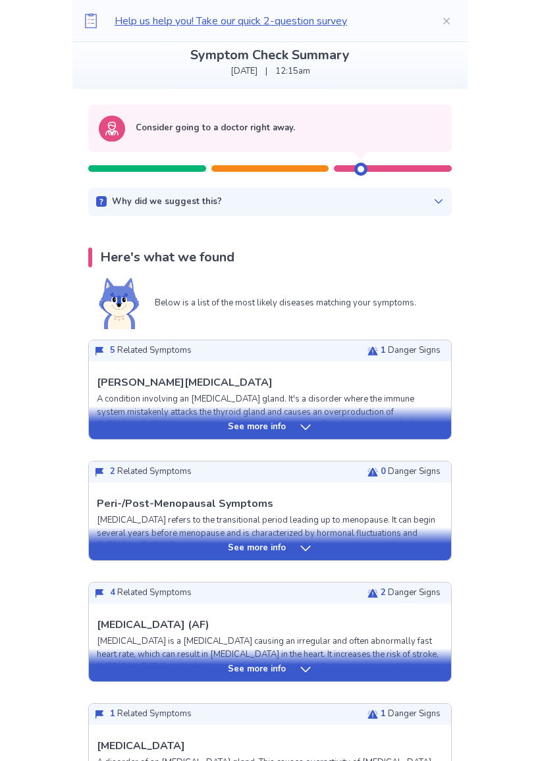
scroll to position [91, 0]
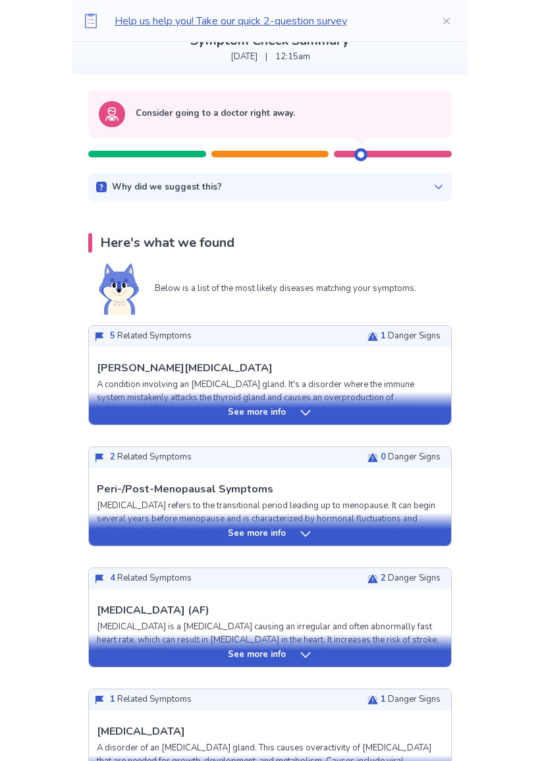
click at [303, 417] on icon at bounding box center [305, 413] width 13 height 13
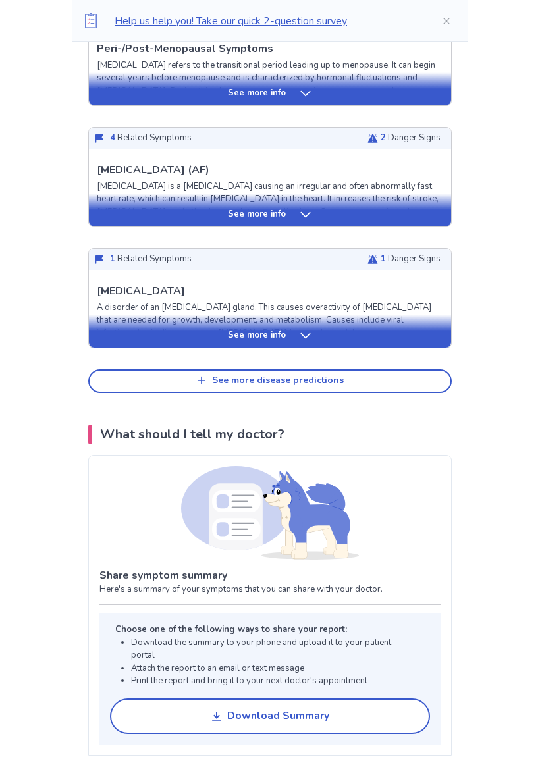
scroll to position [1352, 0]
click at [189, 376] on button "See more disease predictions" at bounding box center [269, 381] width 363 height 24
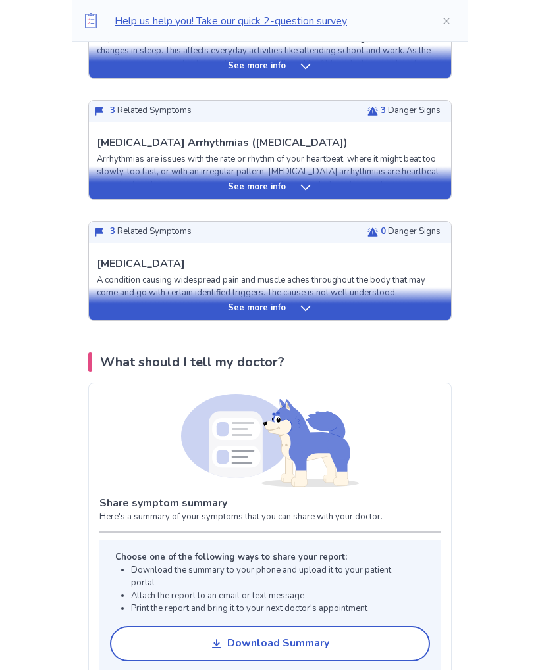
scroll to position [1740, 0]
